Goal: Information Seeking & Learning: Learn about a topic

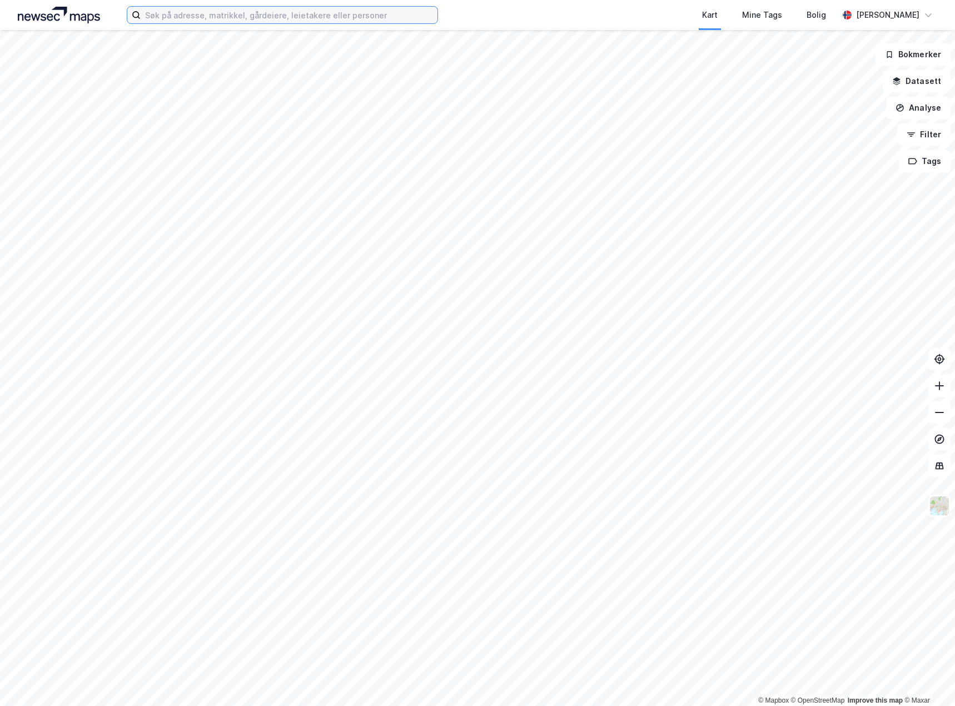
click at [202, 17] on input at bounding box center [289, 15] width 297 height 17
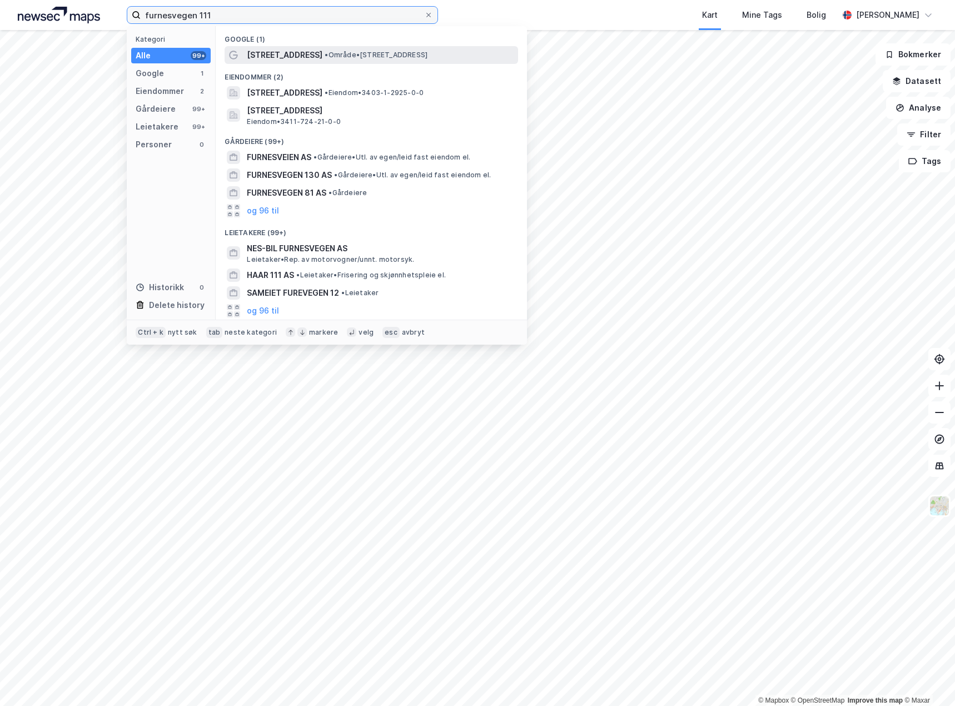
type input "furnesvegen 111"
click at [387, 51] on span "• Område • [STREET_ADDRESS]" at bounding box center [376, 55] width 103 height 9
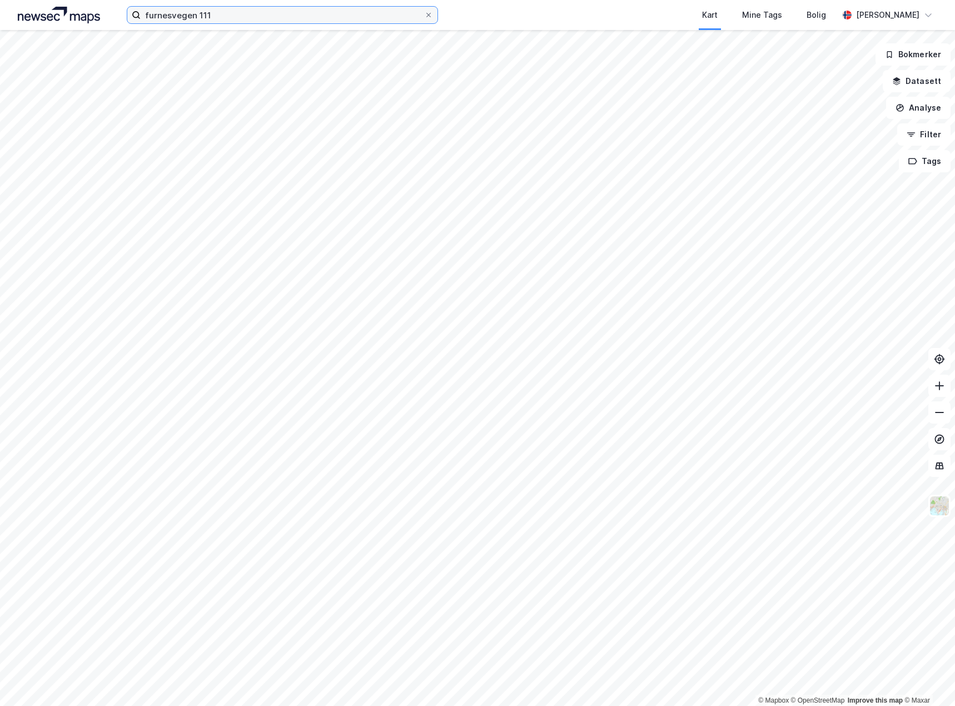
click at [243, 12] on input "furnesvegen 111" at bounding box center [282, 15] width 283 height 17
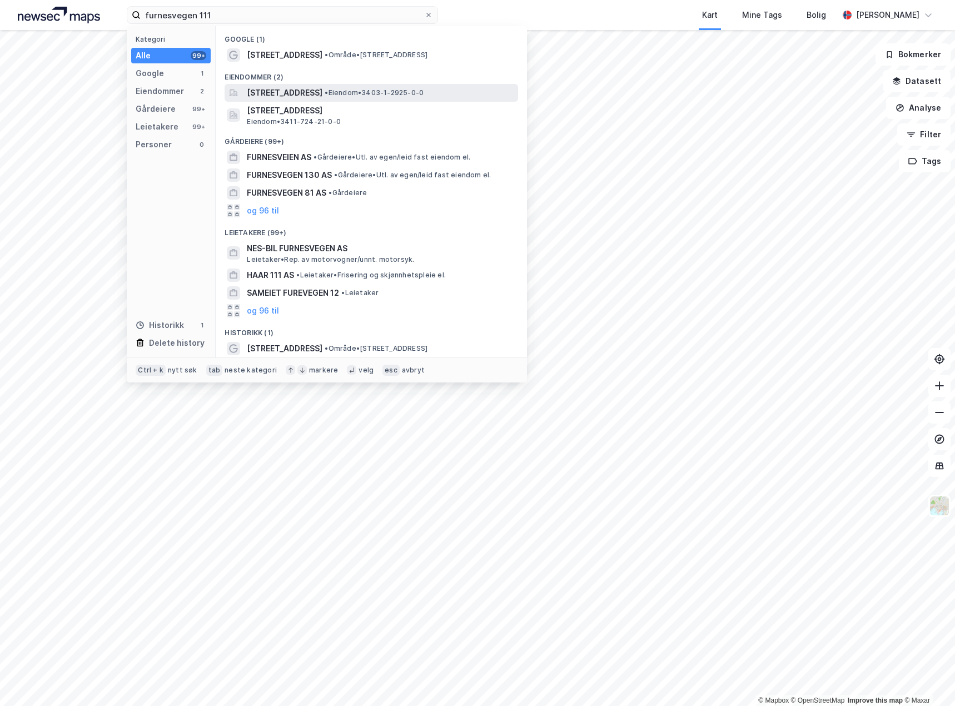
click at [300, 92] on span "[STREET_ADDRESS]" at bounding box center [285, 92] width 76 height 13
